Goal: Information Seeking & Learning: Learn about a topic

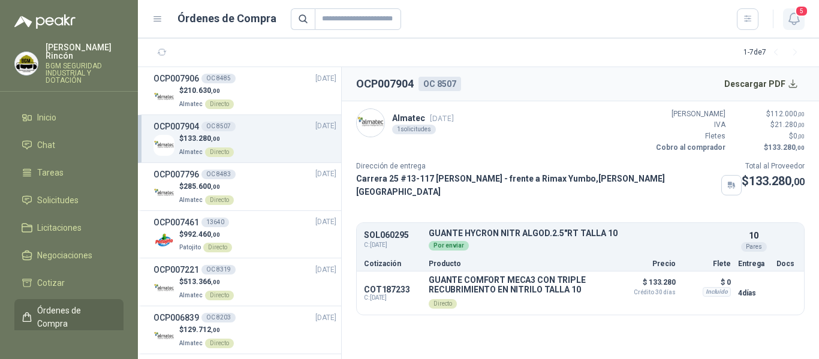
click at [788, 25] on icon "button" at bounding box center [794, 18] width 15 height 15
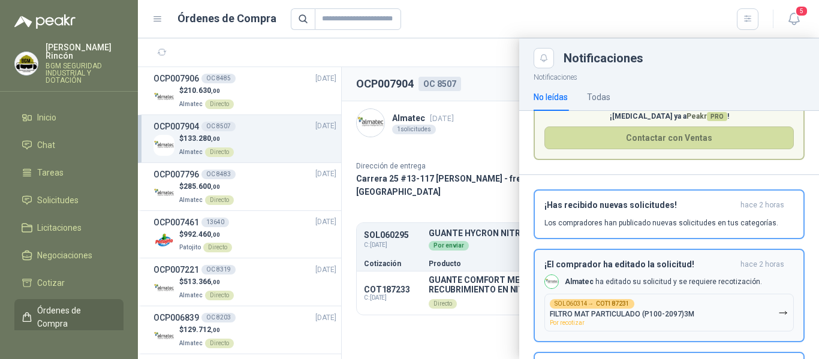
scroll to position [120, 0]
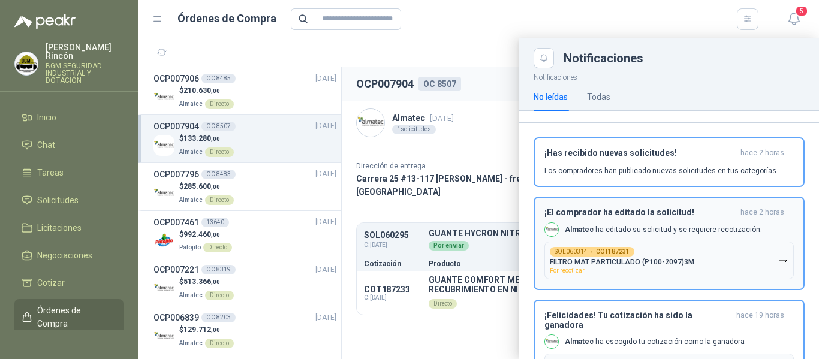
click at [753, 238] on div "¡El comprador ha editado la solicitud! hace 2 horas Almatec ha editado su solic…" at bounding box center [669, 243] width 249 height 72
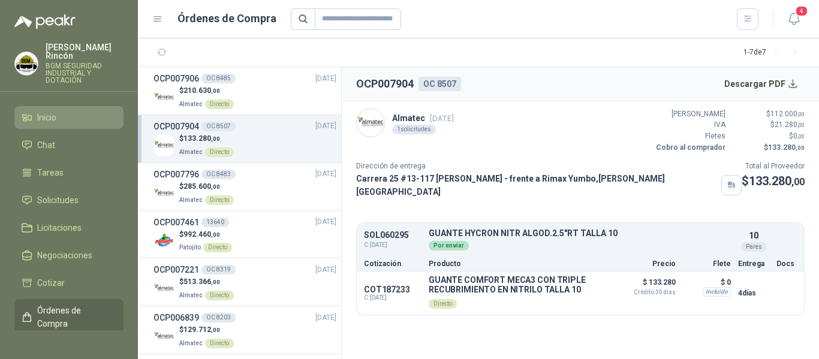
click at [74, 114] on li "Inicio" at bounding box center [69, 117] width 95 height 13
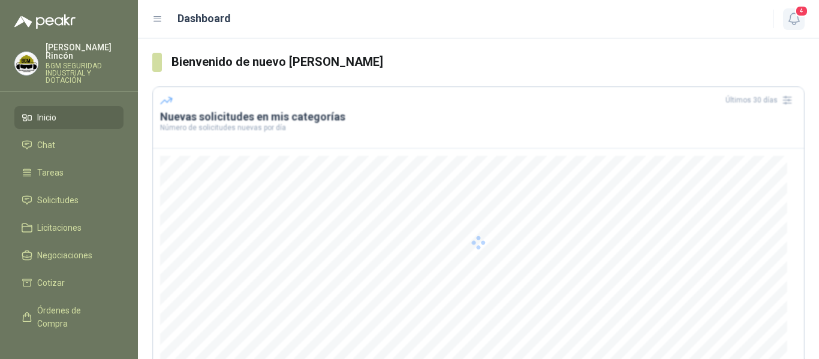
click at [790, 17] on icon "button" at bounding box center [794, 18] width 10 height 11
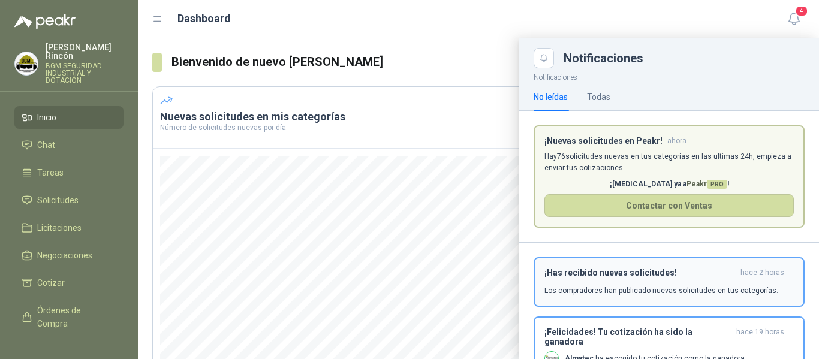
click at [664, 284] on div "¡Has recibido nuevas solicitudes! hace 2 horas Los compradores han publicado nu…" at bounding box center [669, 282] width 249 height 28
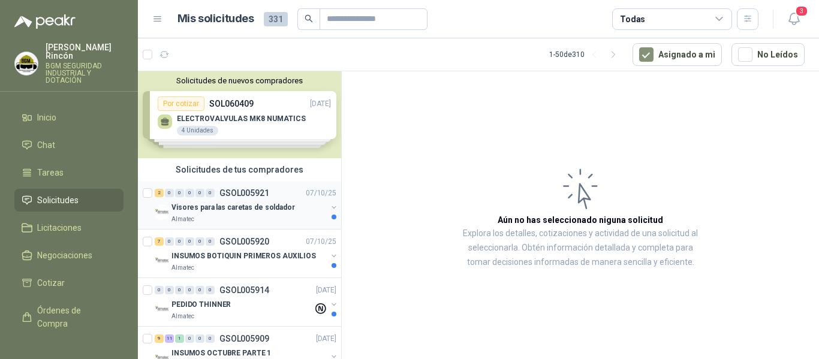
click at [263, 207] on p "Visores para las caretas de soldador" at bounding box center [234, 207] width 124 height 11
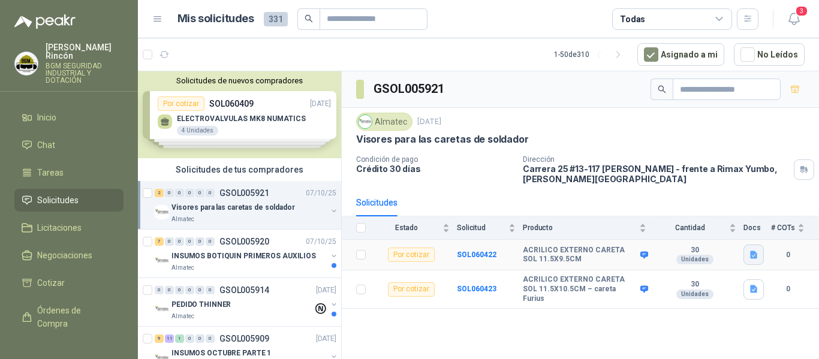
click at [756, 263] on button "button" at bounding box center [754, 255] width 20 height 20
click at [696, 231] on button "WhatsApp Image [DATE] 9.49.32 AM.jpeg" at bounding box center [677, 228] width 158 height 13
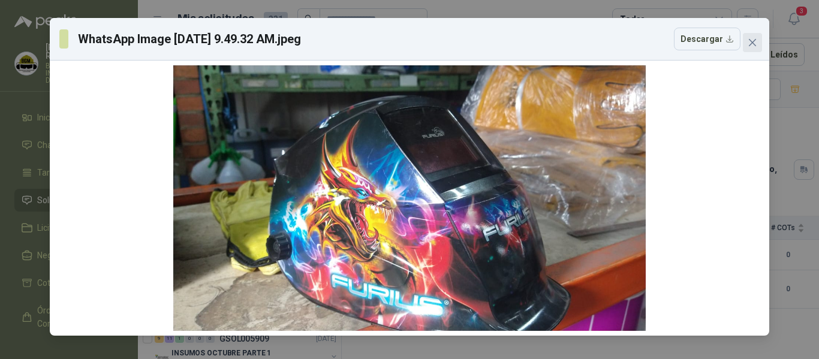
click at [760, 50] on button "Close" at bounding box center [752, 42] width 19 height 19
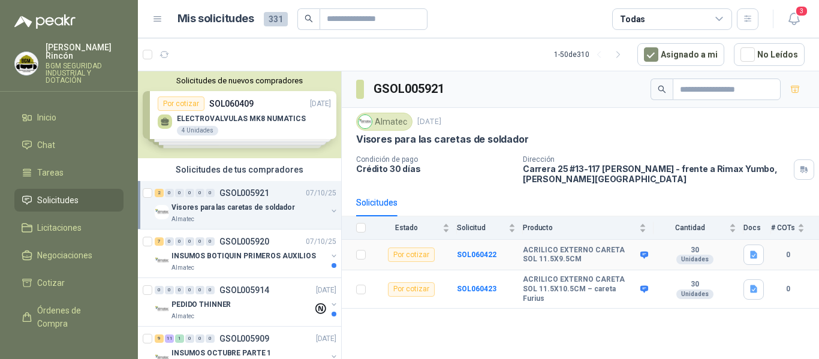
click at [643, 248] on div "ACRILICO EXTERNO CARETA SOL 11.5X9.5CM" at bounding box center [585, 255] width 124 height 19
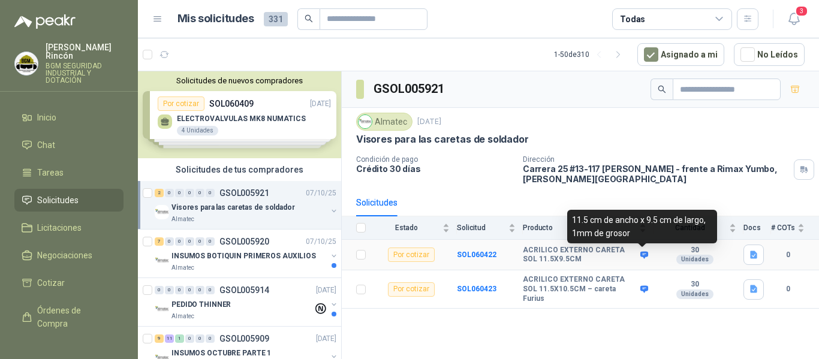
click at [646, 255] on icon at bounding box center [644, 254] width 8 height 7
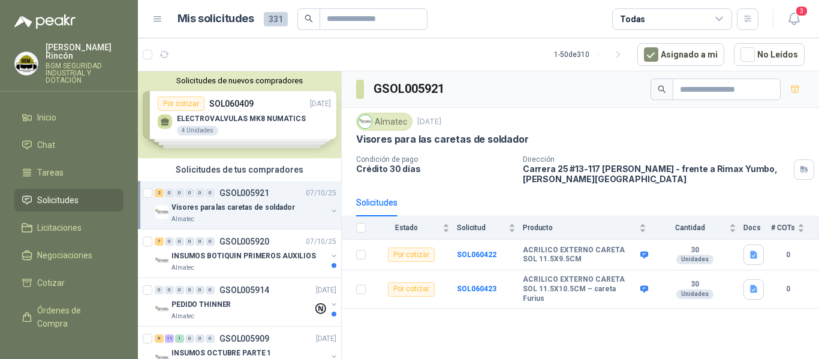
drag, startPoint x: 613, startPoint y: 327, endPoint x: 607, endPoint y: 321, distance: 8.5
click at [612, 326] on div "GSOL005921 Almatec [DATE] Visores para las caretas de soldador Condición de pag…" at bounding box center [580, 217] width 477 height 292
click at [251, 267] on div "Almatec" at bounding box center [249, 268] width 155 height 10
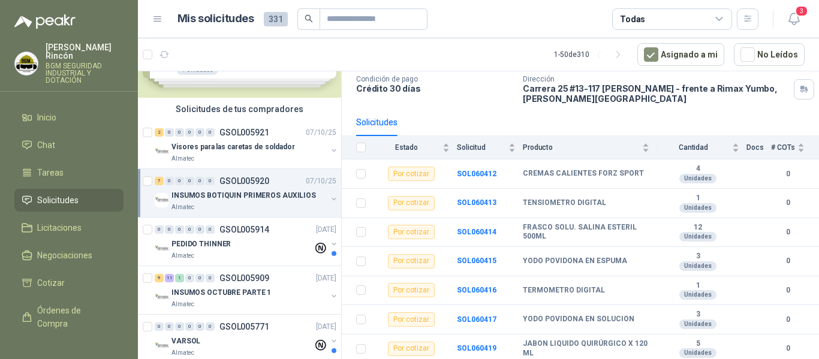
scroll to position [60, 0]
click at [795, 27] on button "3" at bounding box center [794, 19] width 22 height 22
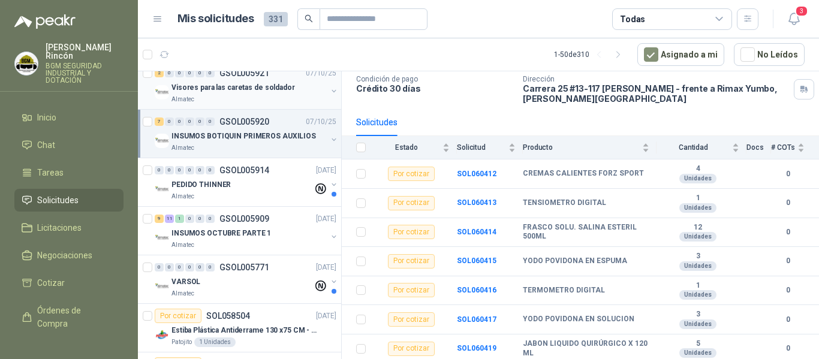
scroll to position [0, 0]
